Goal: Find specific page/section: Find specific page/section

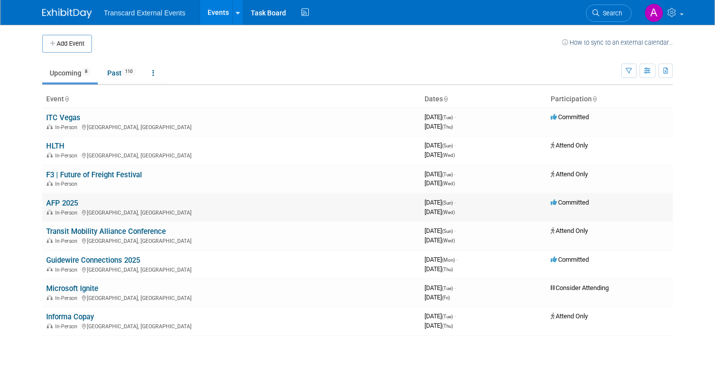
click at [64, 204] on link "AFP 2025" at bounding box center [62, 203] width 32 height 9
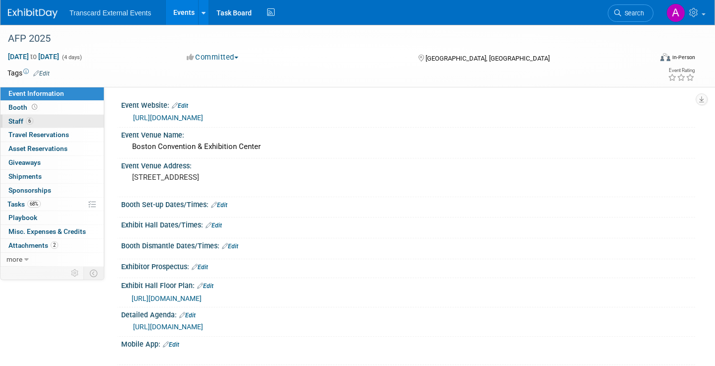
click at [57, 124] on link "6 Staff 6" at bounding box center [51, 121] width 103 height 13
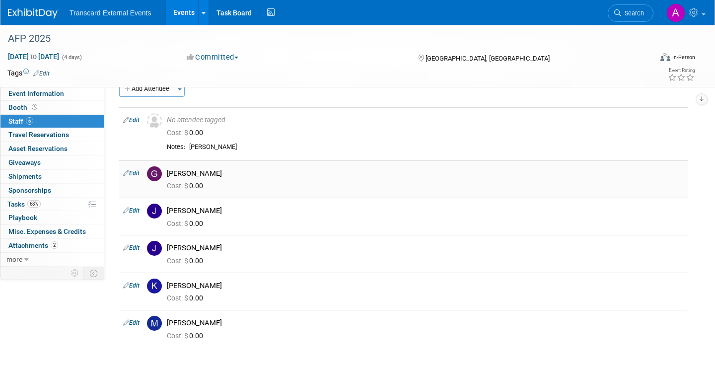
scroll to position [18, 0]
drag, startPoint x: 191, startPoint y: 146, endPoint x: 210, endPoint y: 322, distance: 177.3
click at [210, 322] on tbody "Edit No attendee tagged Cost: $ 0.00 Edit" at bounding box center [403, 228] width 569 height 240
copy tbody "John Garden Edit Greg Bloh Cost: $ 0.00 Edit James W. Scott III Cost: $ 0.00 Ed…"
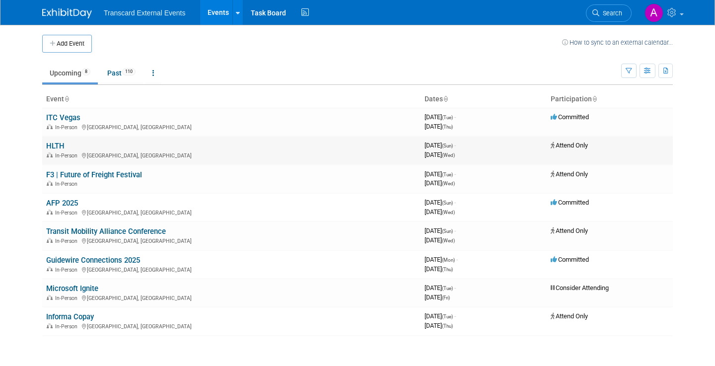
click at [55, 145] on link "HLTH" at bounding box center [55, 146] width 18 height 9
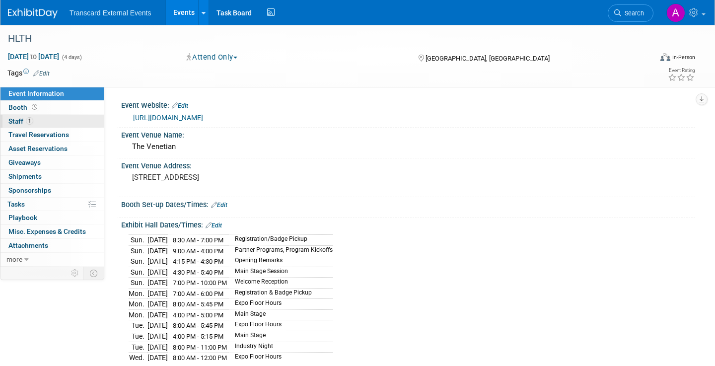
click at [48, 122] on link "1 Staff 1" at bounding box center [51, 121] width 103 height 13
